Goal: Task Accomplishment & Management: Manage account settings

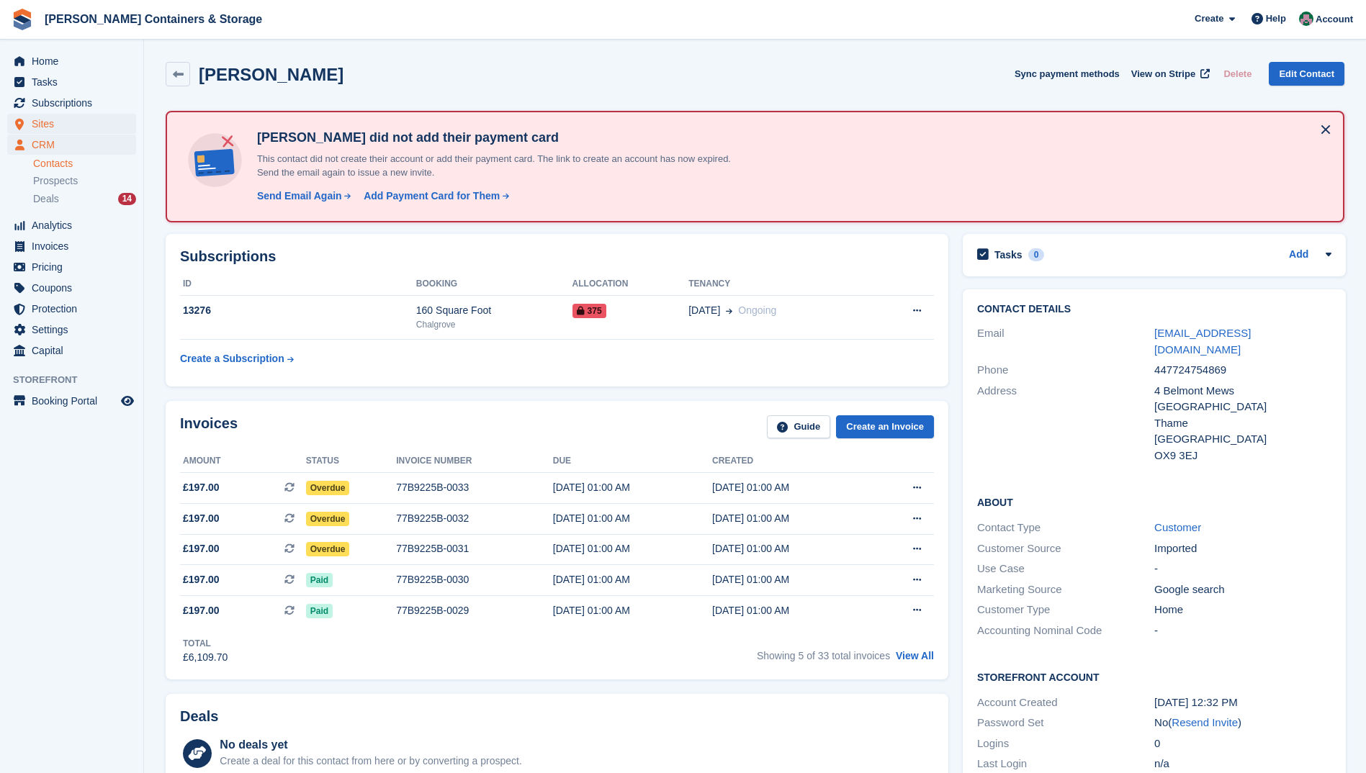
scroll to position [701, 0]
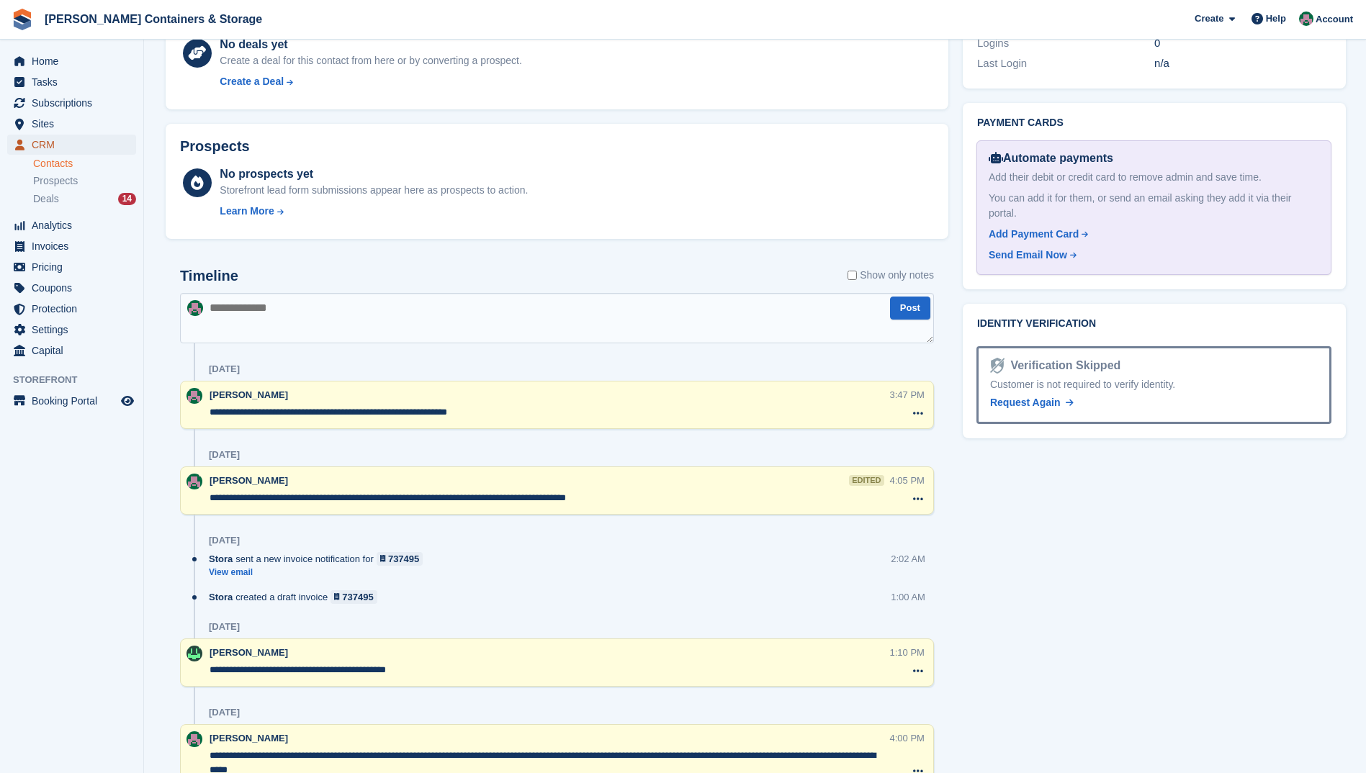
click at [53, 143] on span "CRM" at bounding box center [75, 145] width 86 height 20
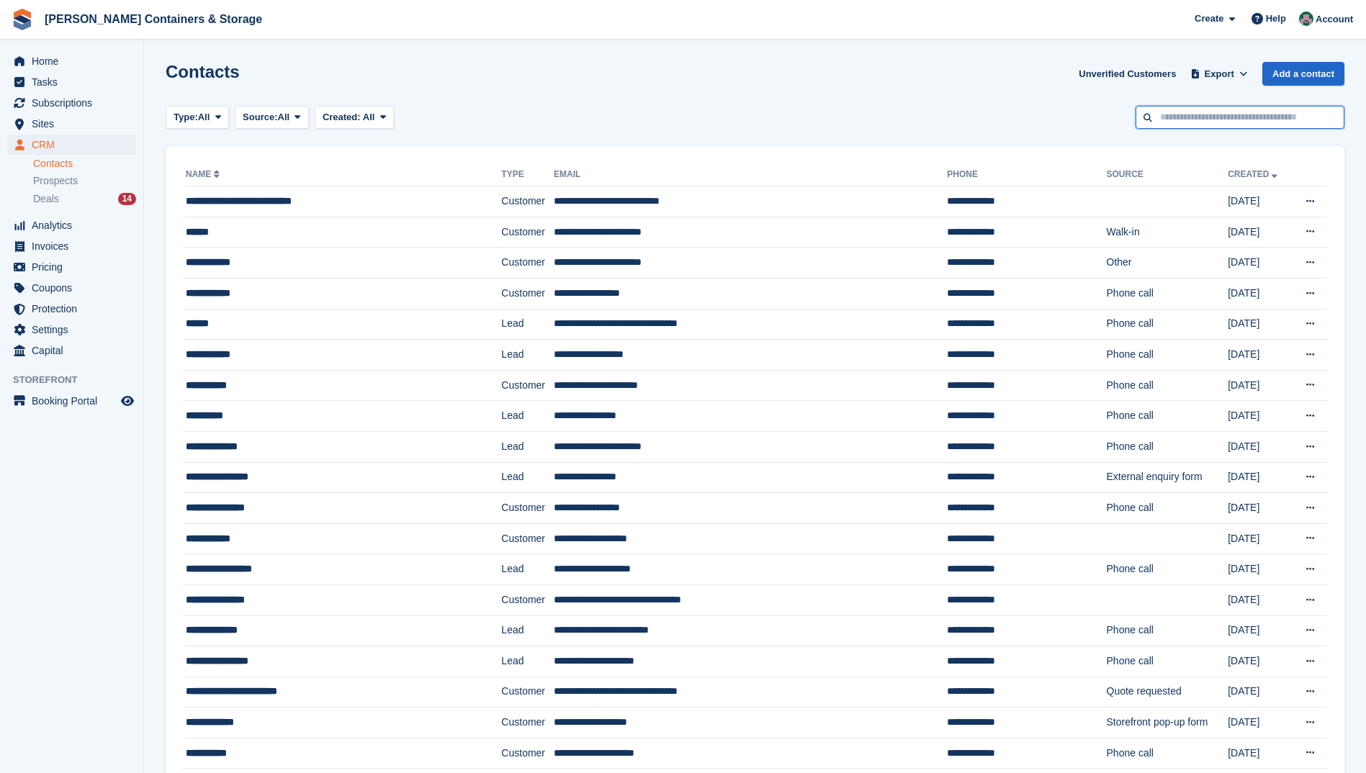
click at [1236, 123] on input "text" at bounding box center [1239, 118] width 209 height 24
click at [58, 127] on span "Sites" at bounding box center [75, 124] width 86 height 20
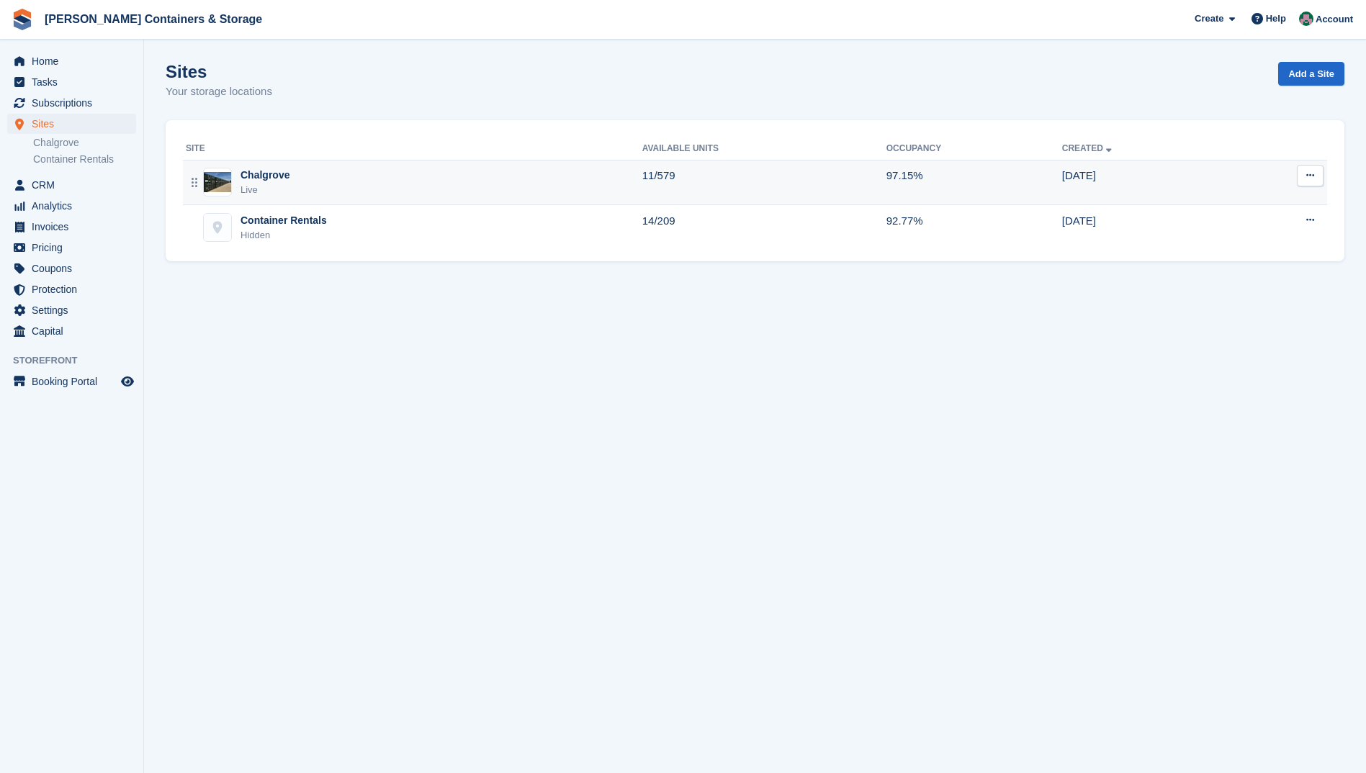
click at [308, 187] on div "Chalgrove Live" at bounding box center [414, 183] width 456 height 30
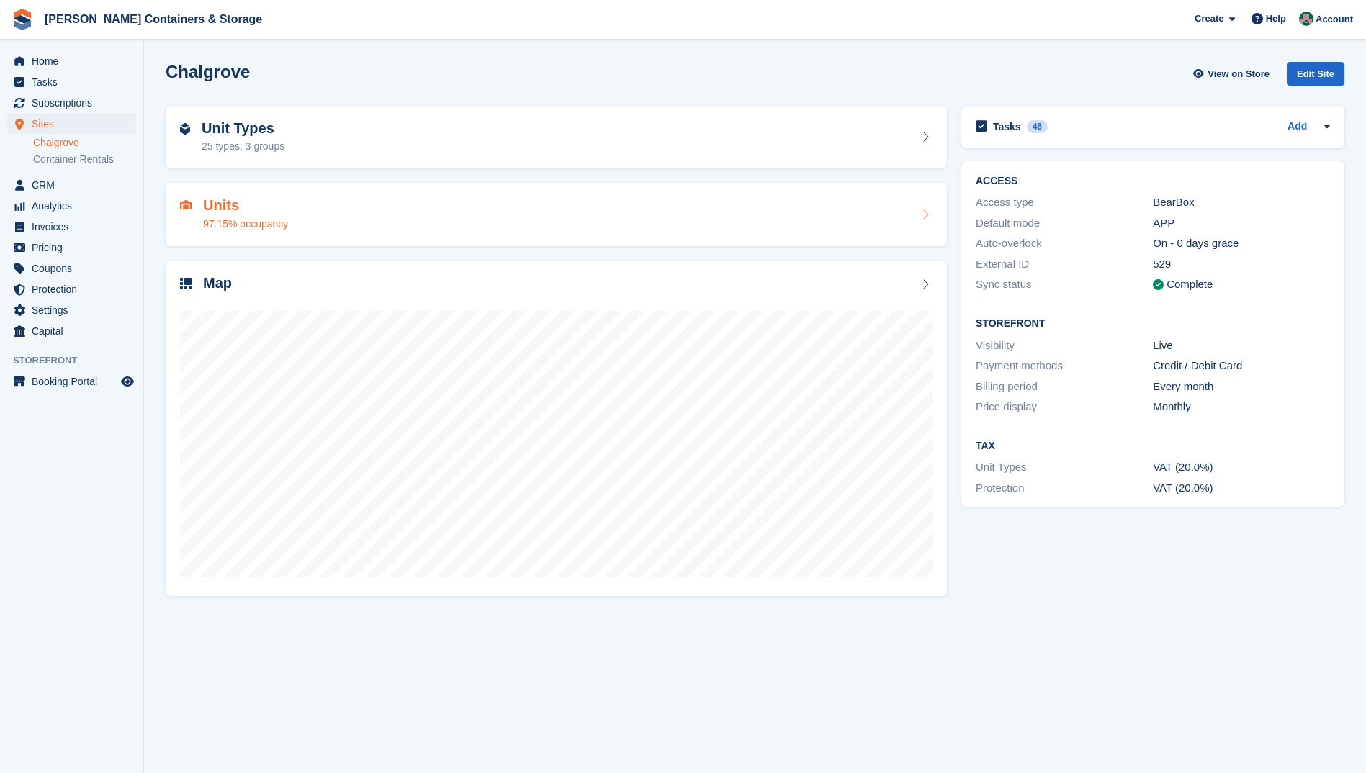
click at [526, 218] on div "Units 97.15% occupancy" at bounding box center [556, 214] width 752 height 35
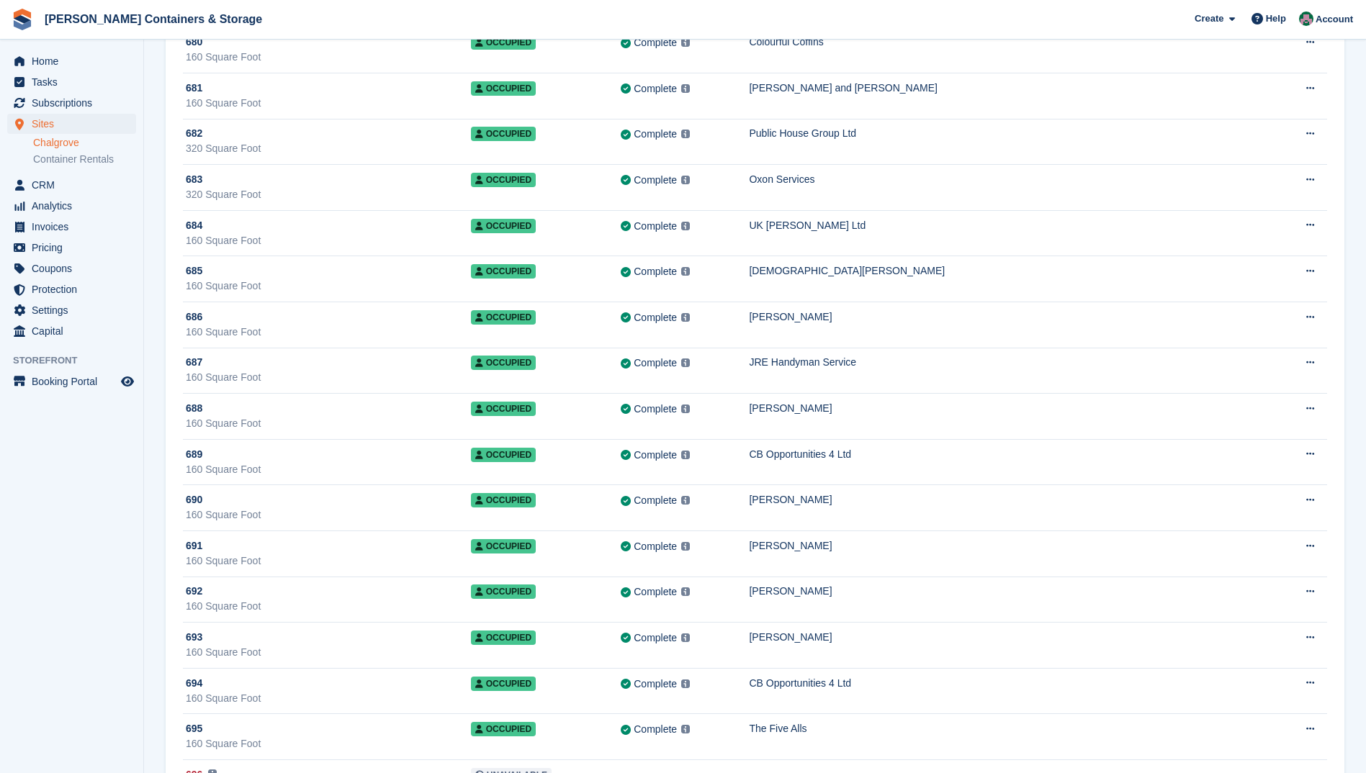
scroll to position [22884, 0]
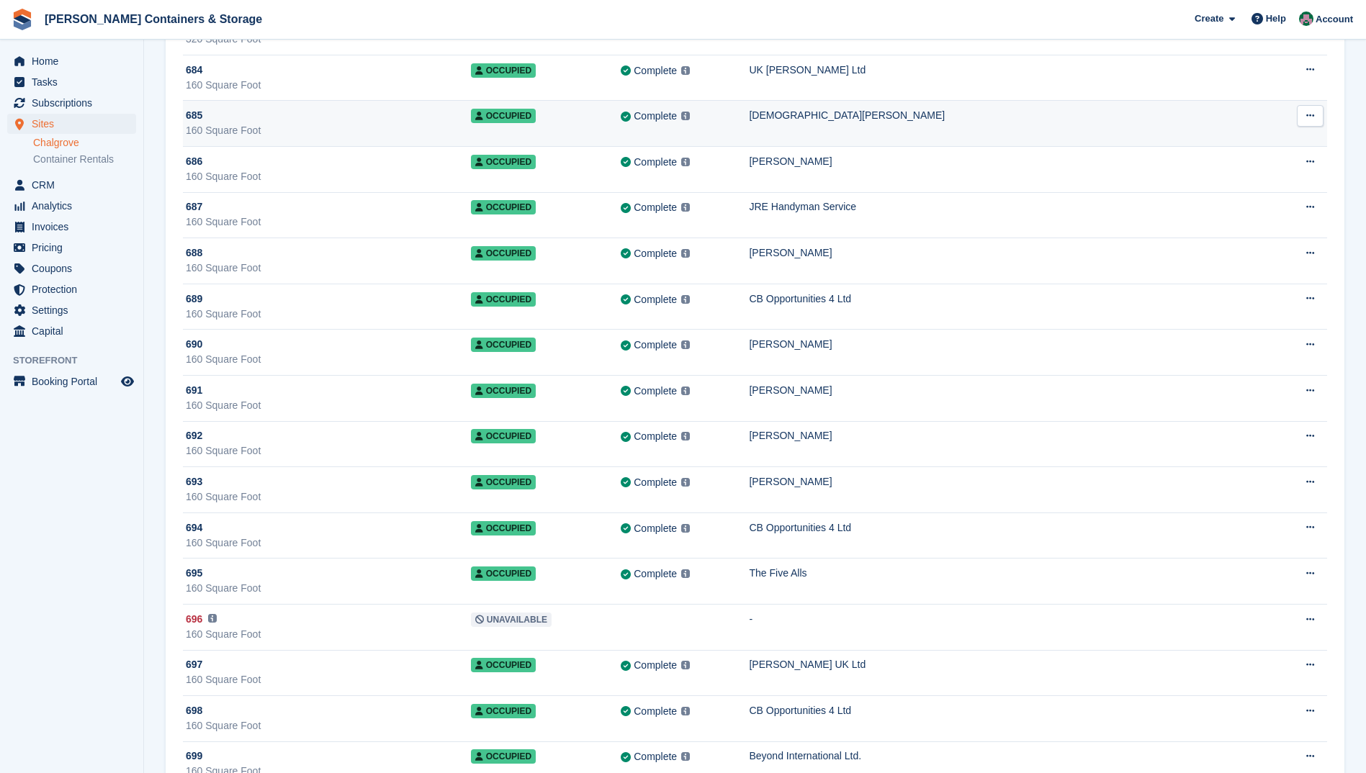
click at [843, 118] on div "Muhammad Usman" at bounding box center [1010, 115] width 522 height 15
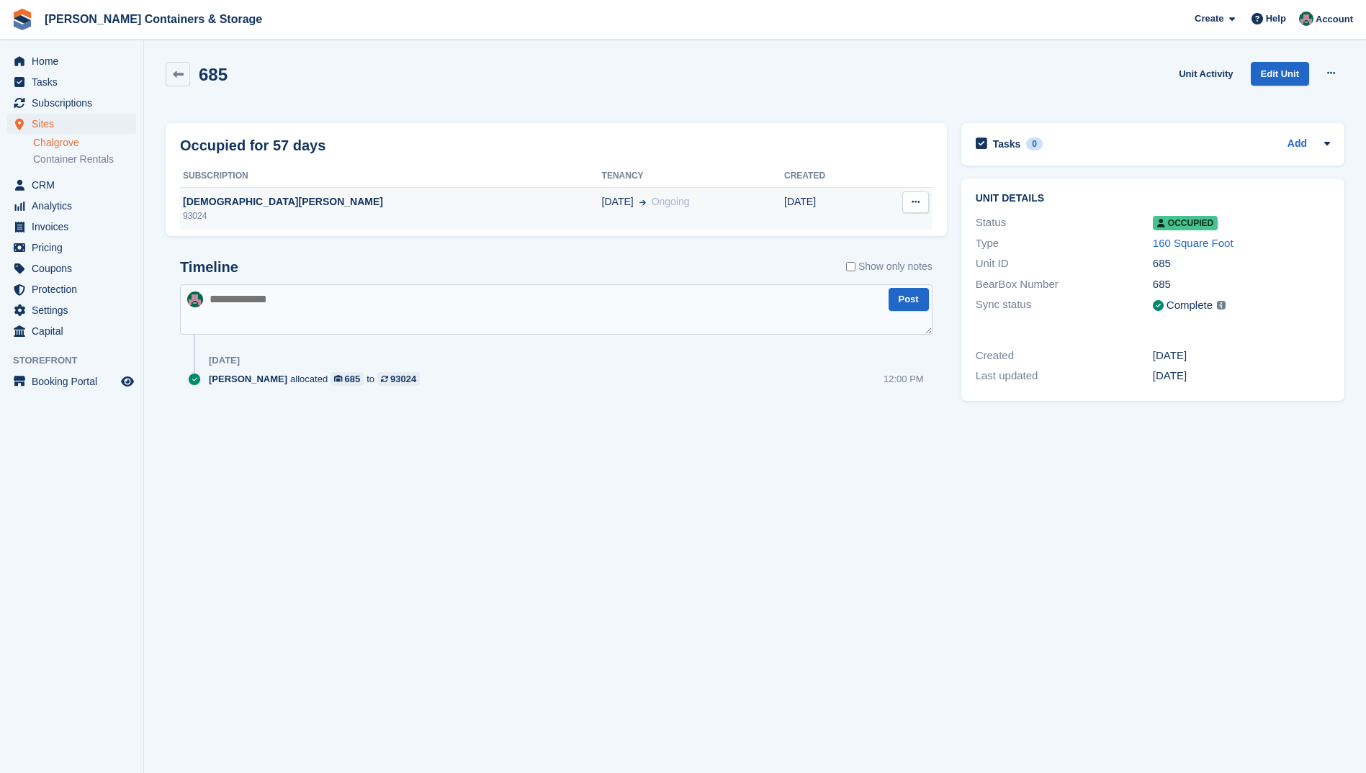
click at [245, 203] on div "Muhammad Usman" at bounding box center [391, 201] width 422 height 15
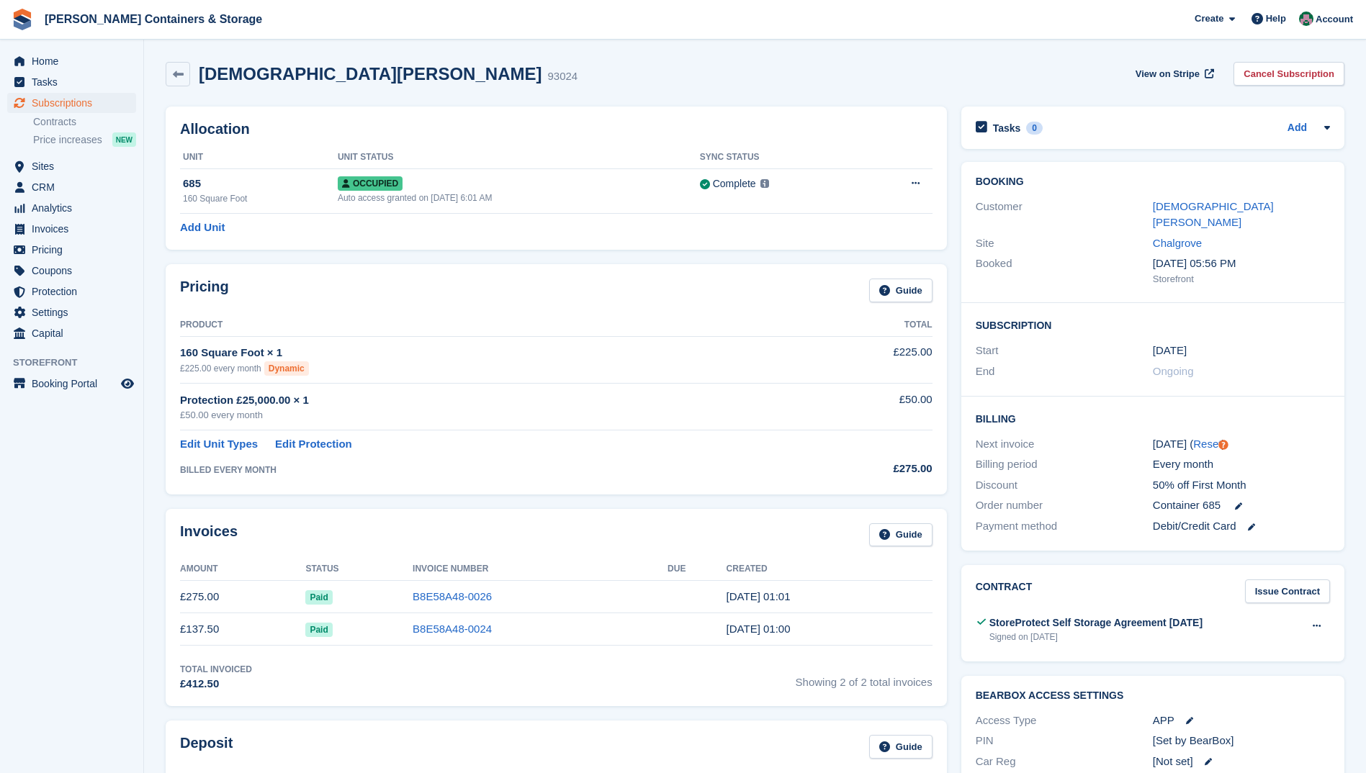
click at [907, 68] on div "[DEMOGRAPHIC_DATA][PERSON_NAME] 93024 View on Stripe Cancel Subscription" at bounding box center [755, 74] width 1179 height 24
click at [44, 183] on span "CRM" at bounding box center [75, 187] width 86 height 20
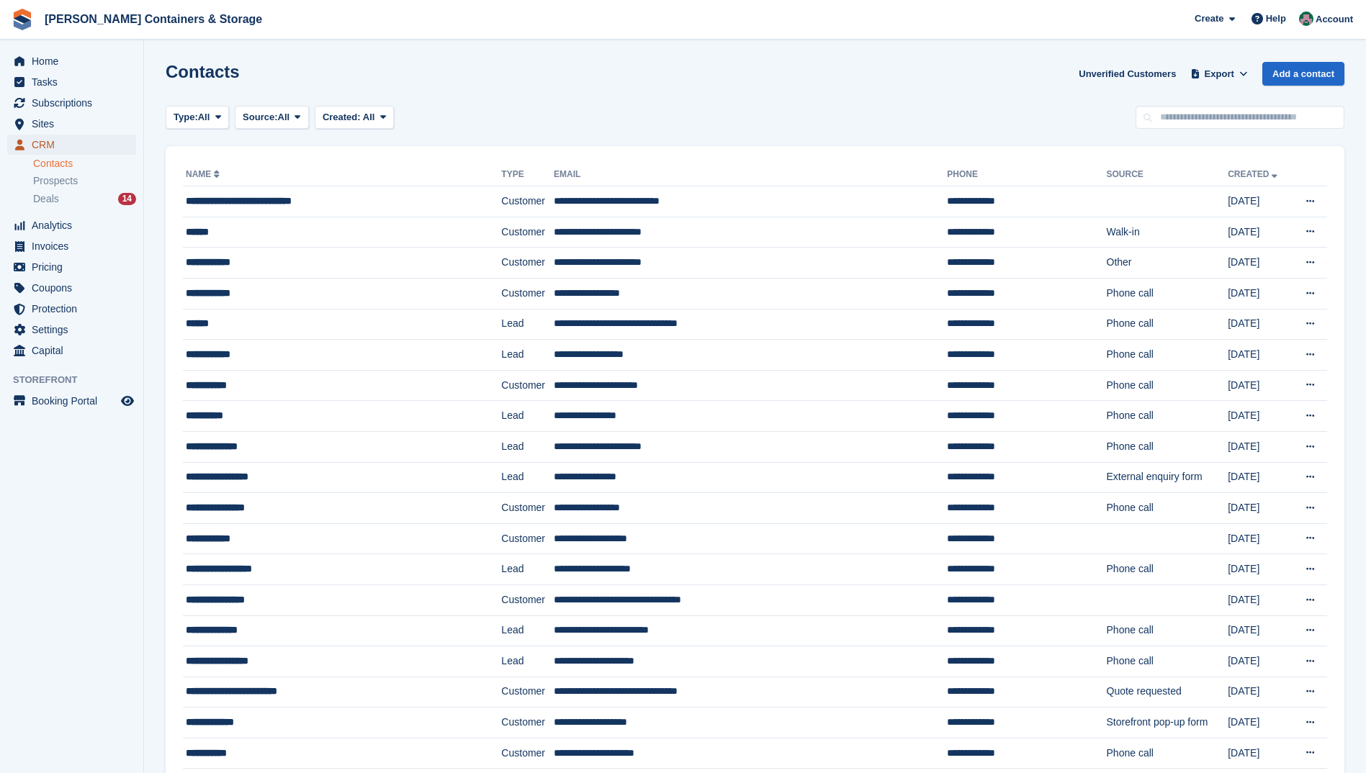
click at [53, 140] on span "CRM" at bounding box center [75, 145] width 86 height 20
click at [1207, 123] on input "text" at bounding box center [1239, 118] width 209 height 24
type input "******"
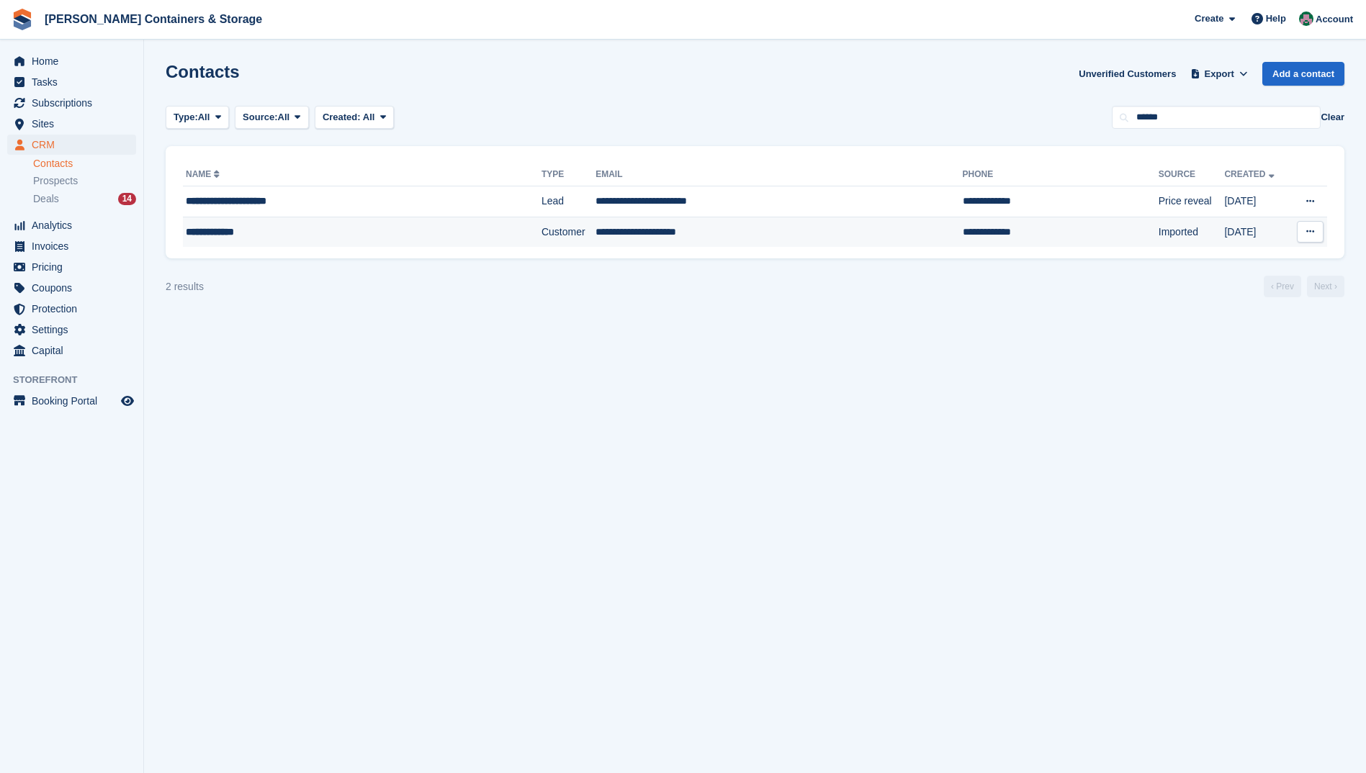
click at [605, 230] on td "**********" at bounding box center [778, 232] width 366 height 30
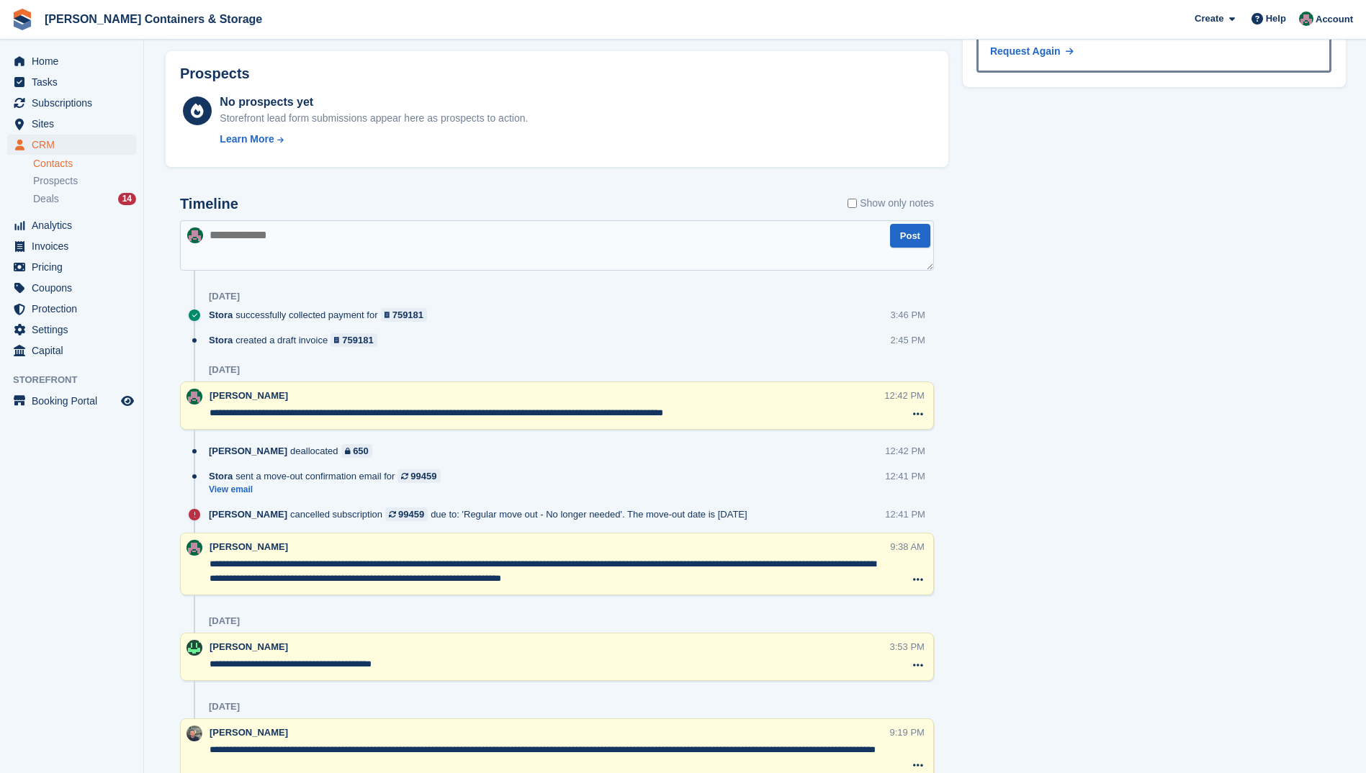
scroll to position [879, 0]
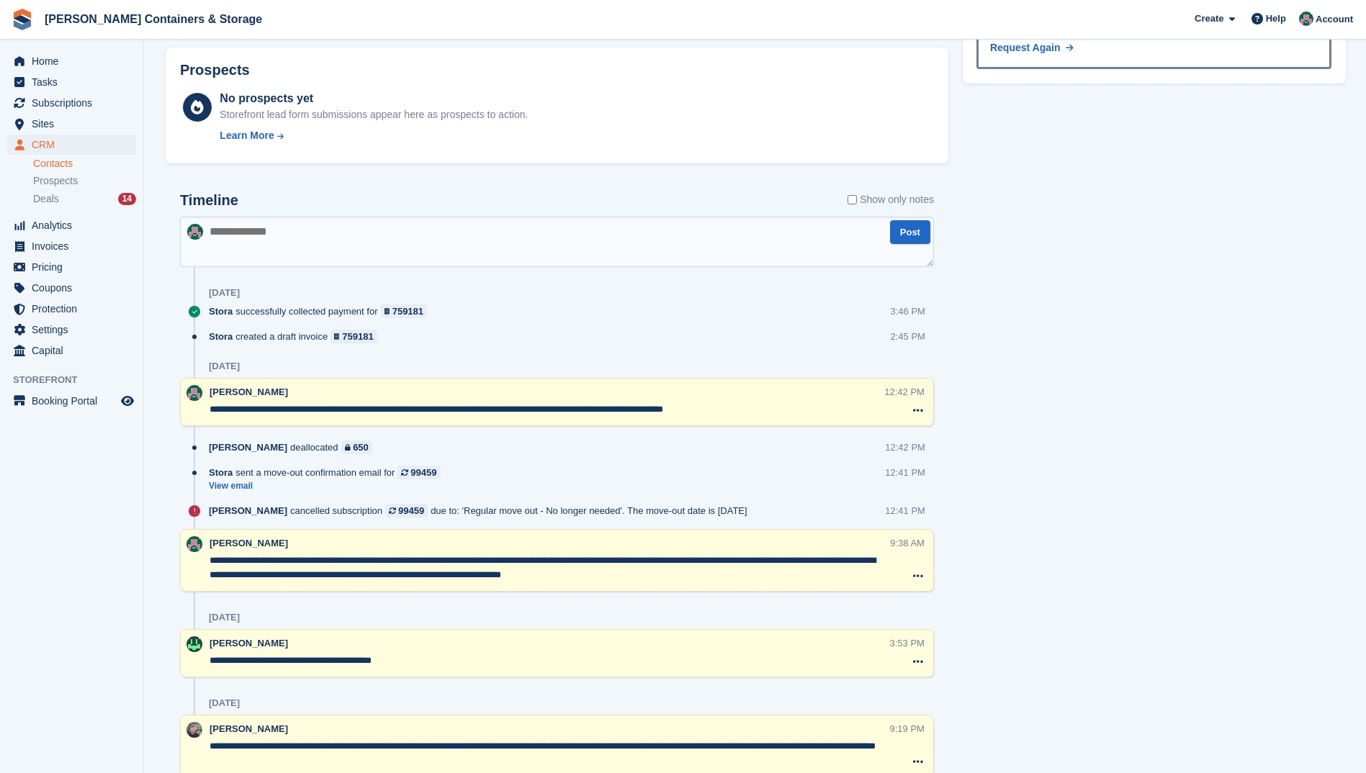
click at [236, 243] on textarea at bounding box center [557, 242] width 754 height 50
type textarea "**********"
